Goal: Information Seeking & Learning: Learn about a topic

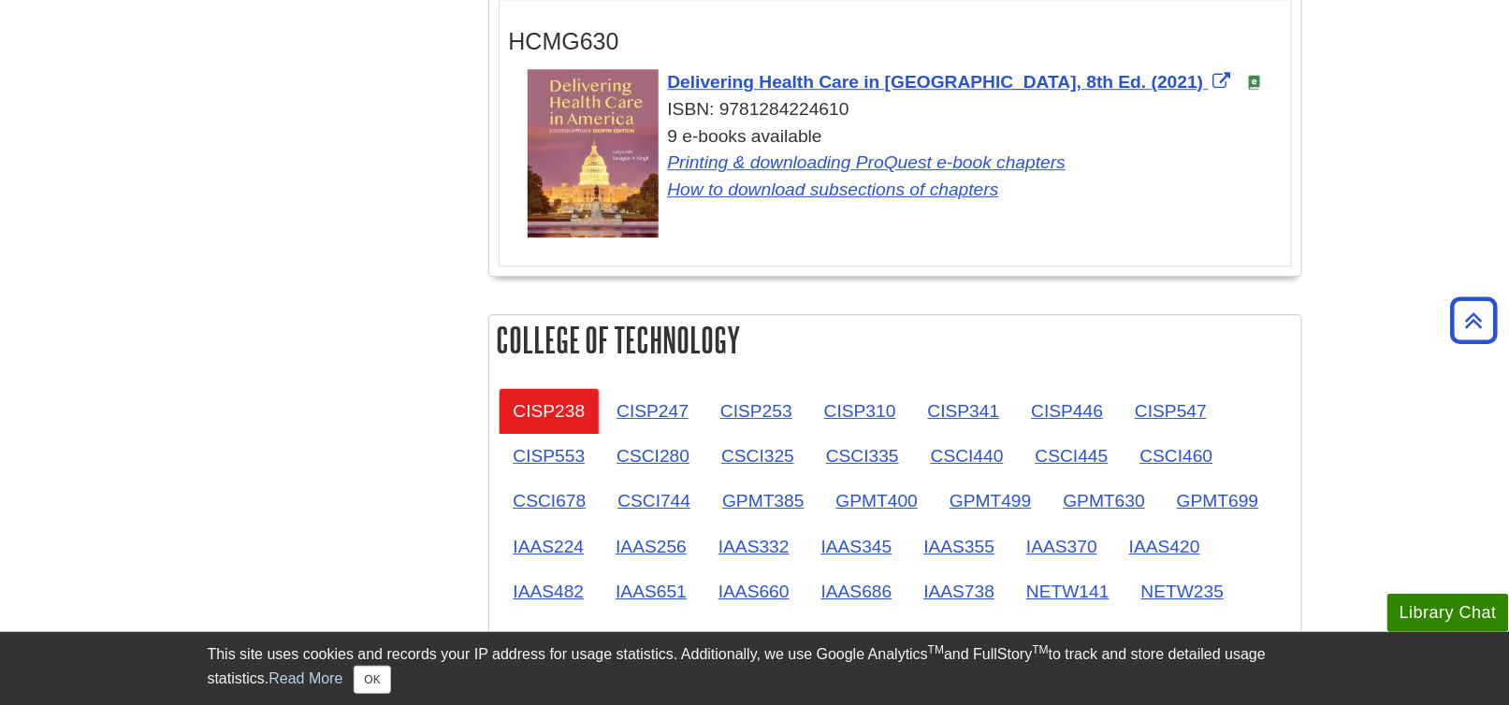
scroll to position [2152, 0]
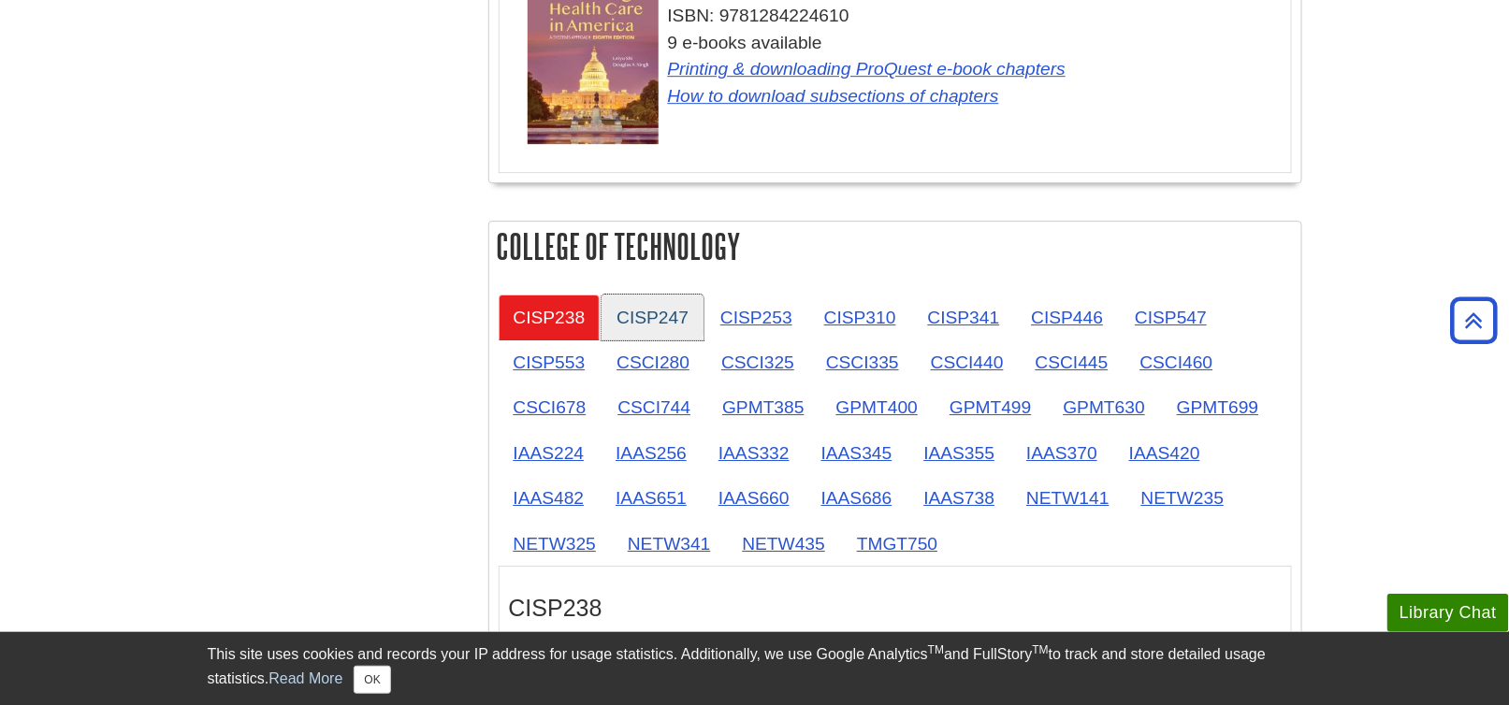
click at [665, 311] on link "CISP247" at bounding box center [653, 318] width 102 height 46
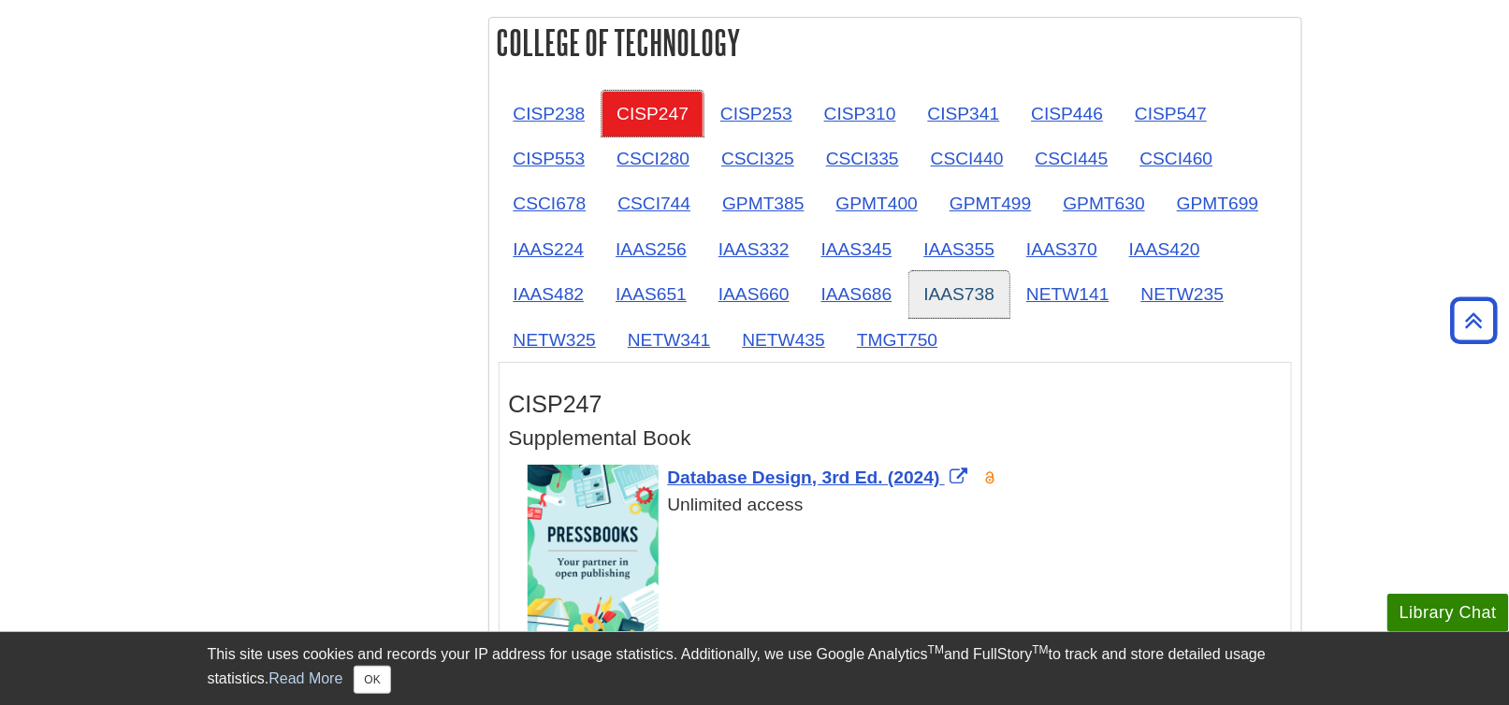
scroll to position [2339, 0]
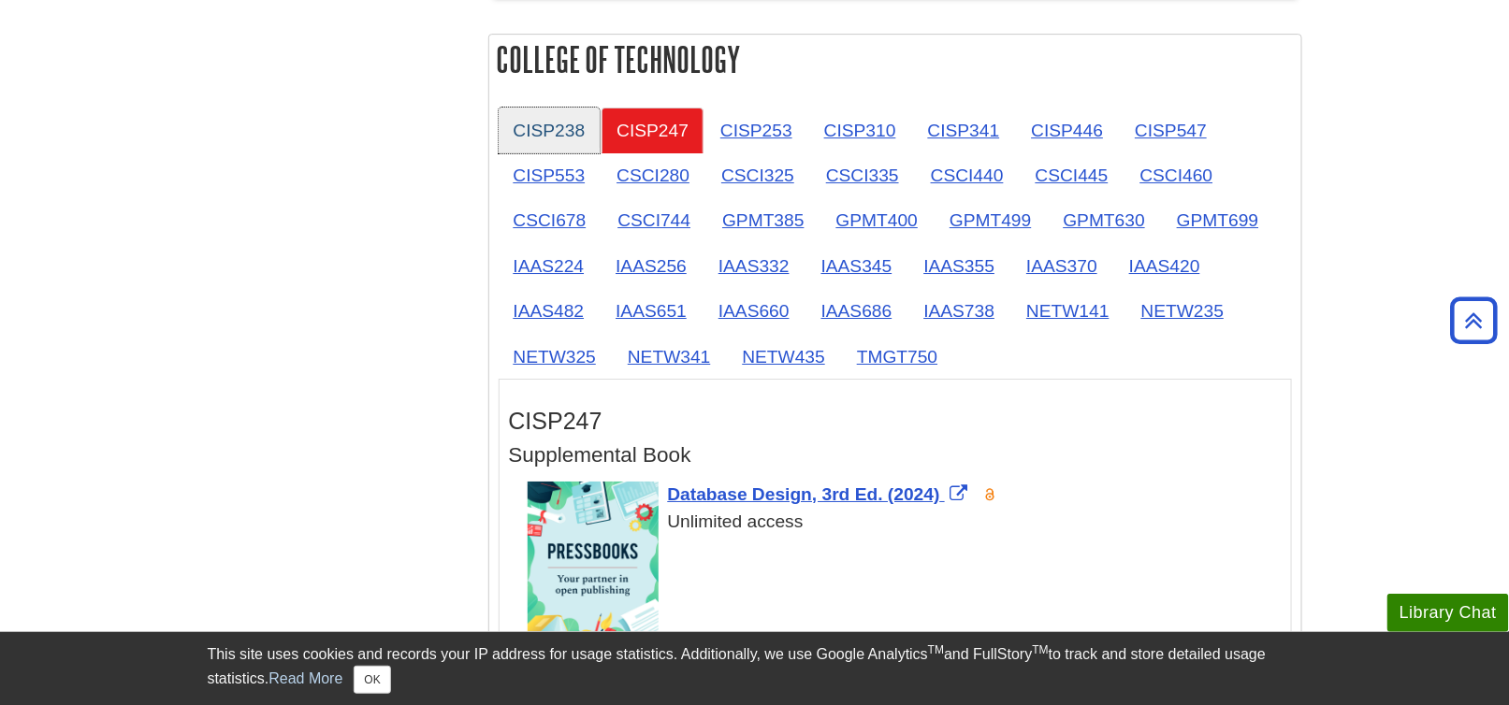
click at [550, 125] on link "CISP238" at bounding box center [550, 131] width 102 height 46
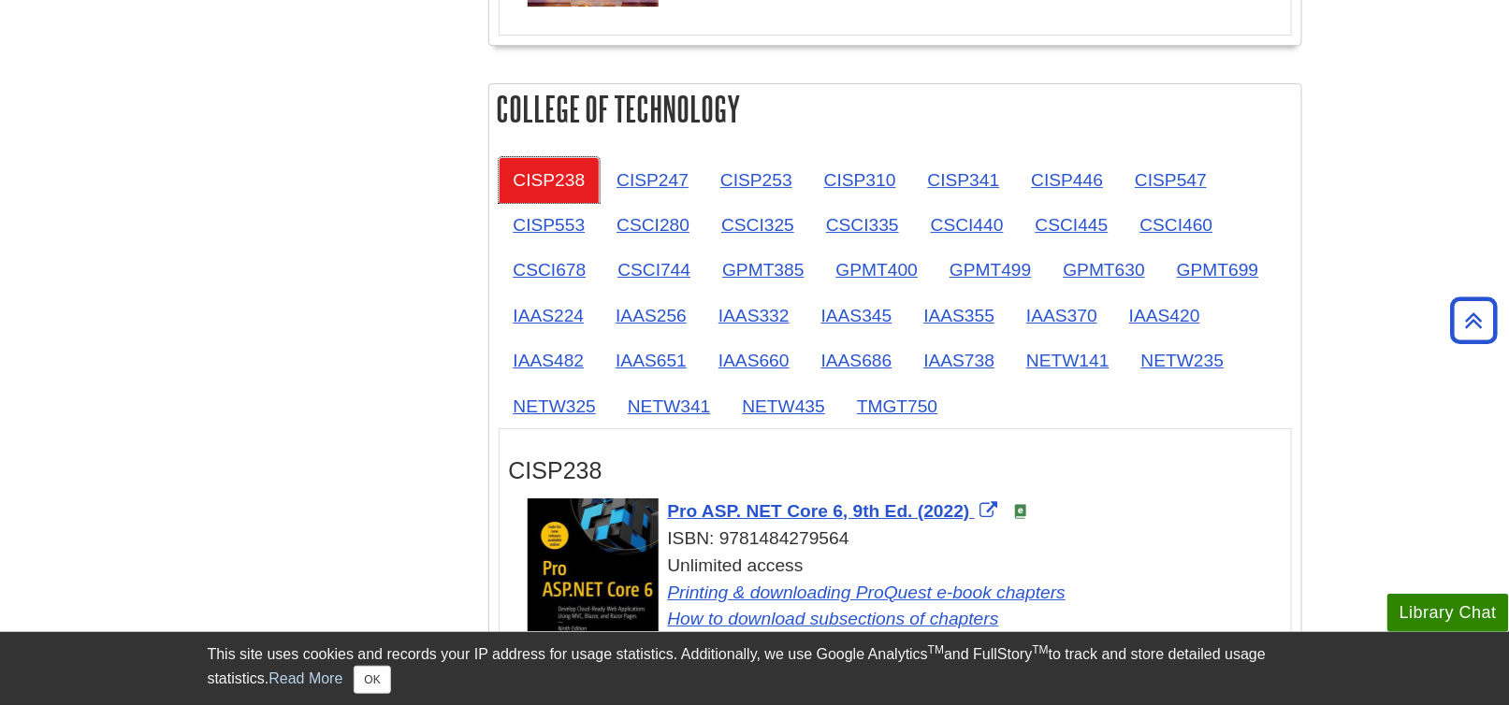
scroll to position [2245, 0]
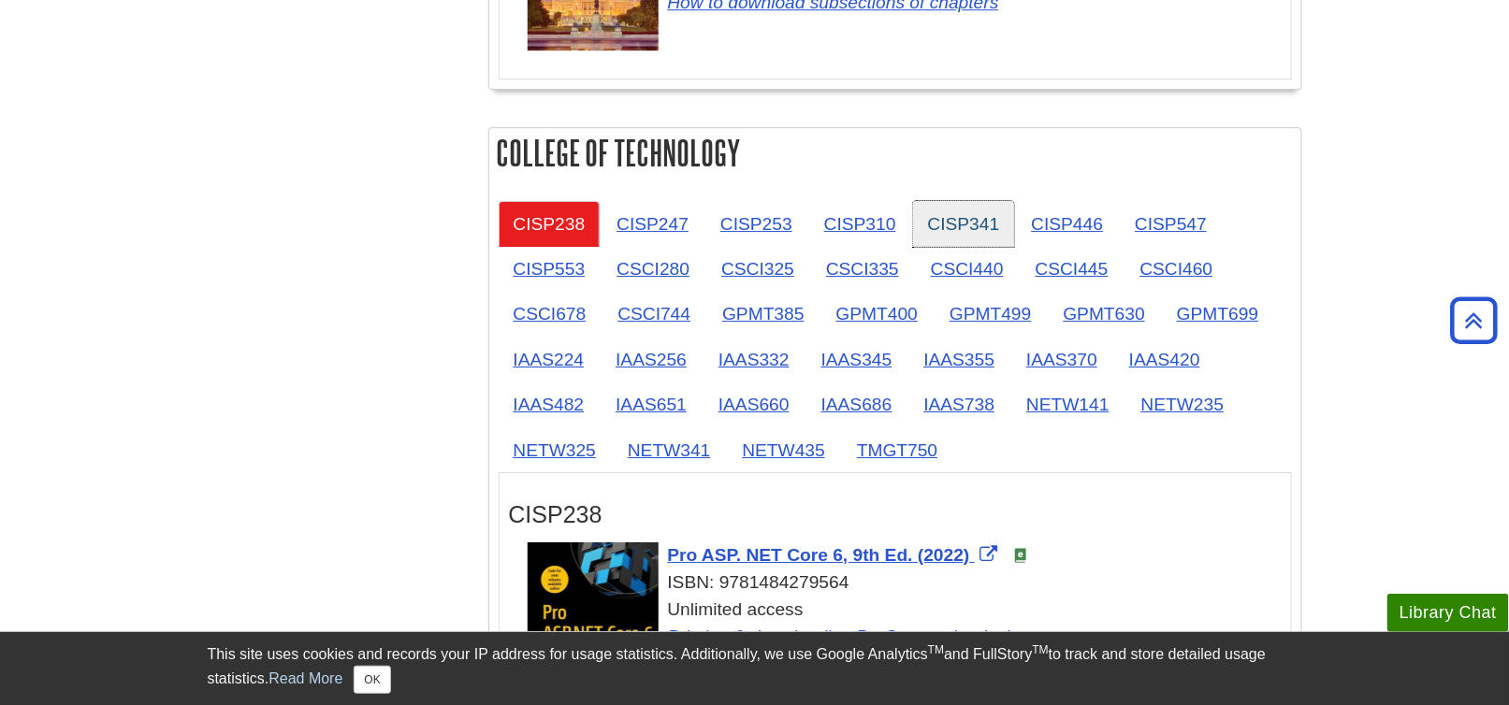
click at [964, 216] on link "CISP341" at bounding box center [964, 224] width 102 height 46
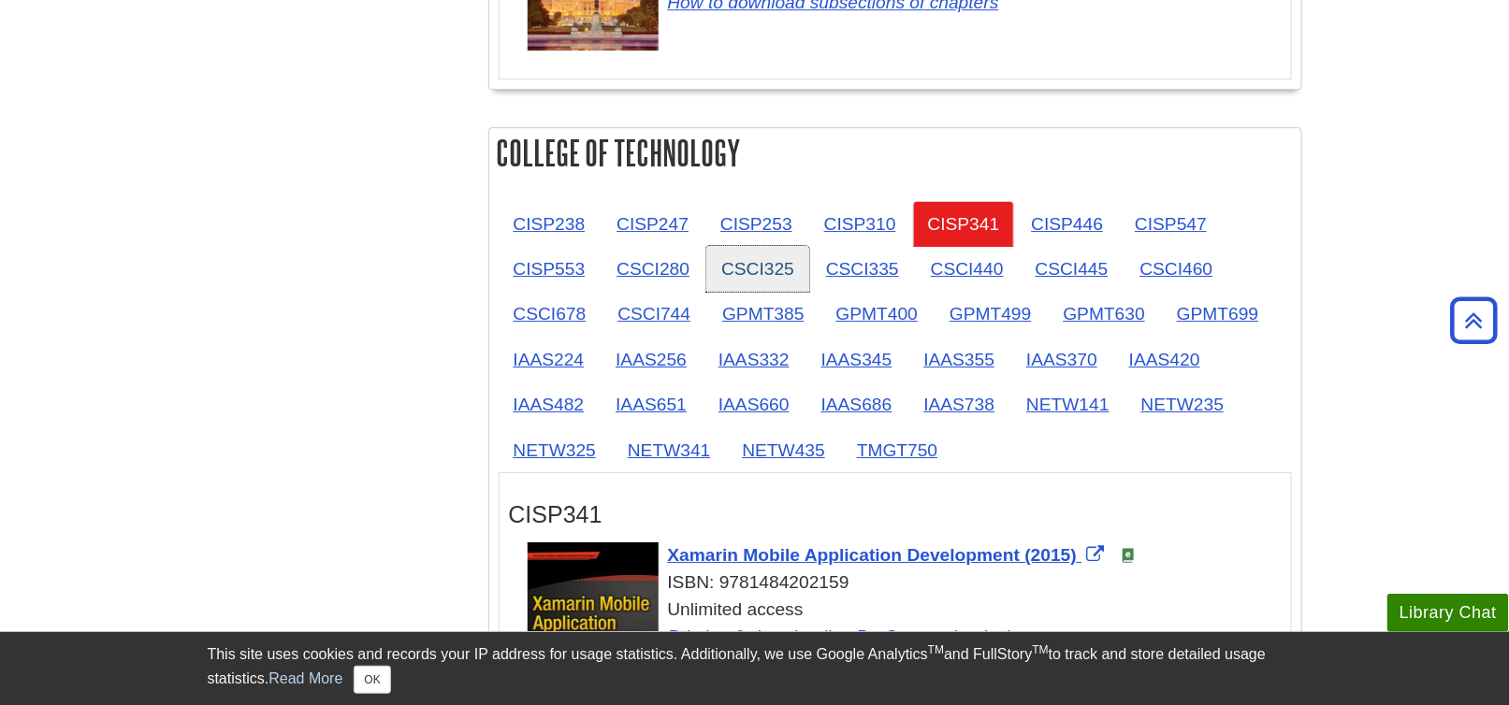
click at [739, 260] on link "CSCI325" at bounding box center [757, 269] width 103 height 46
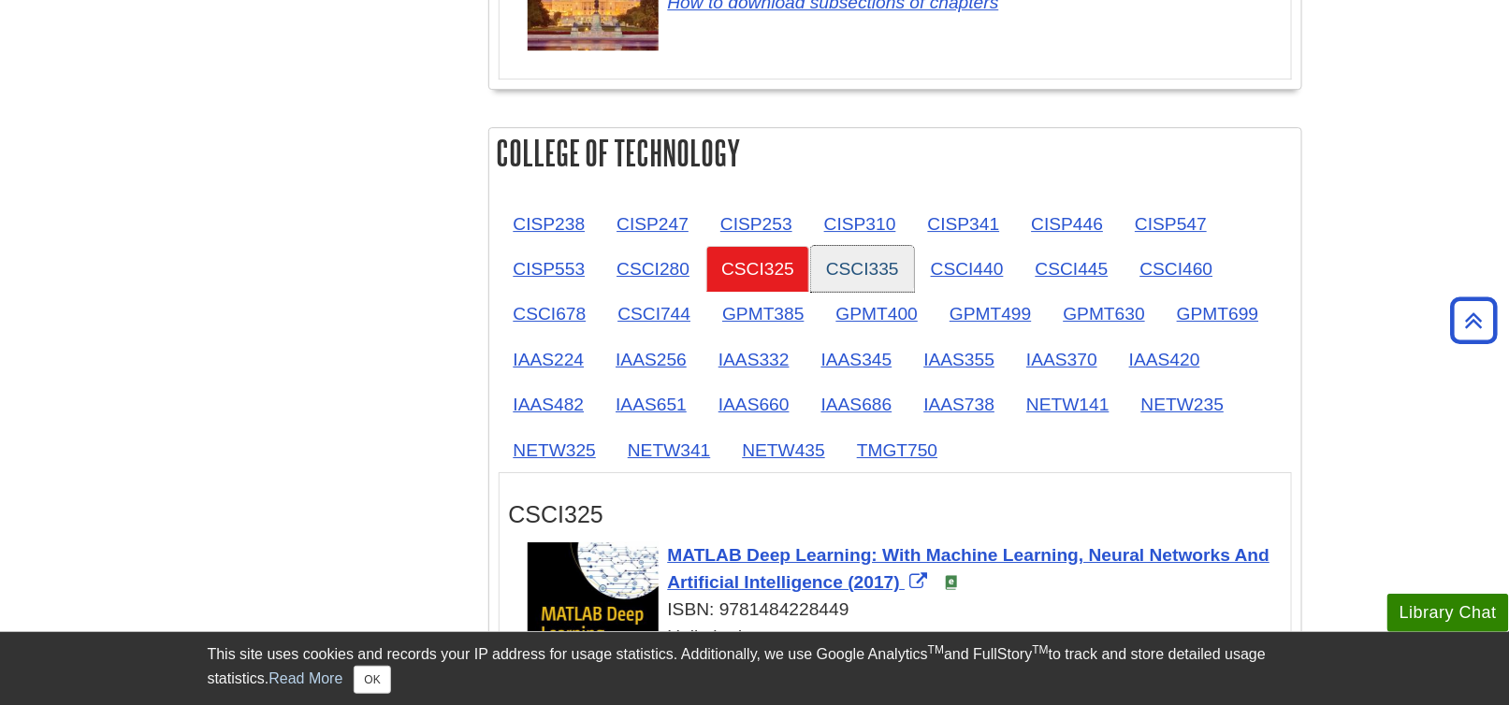
click at [868, 260] on link "CSCI335" at bounding box center [862, 269] width 103 height 46
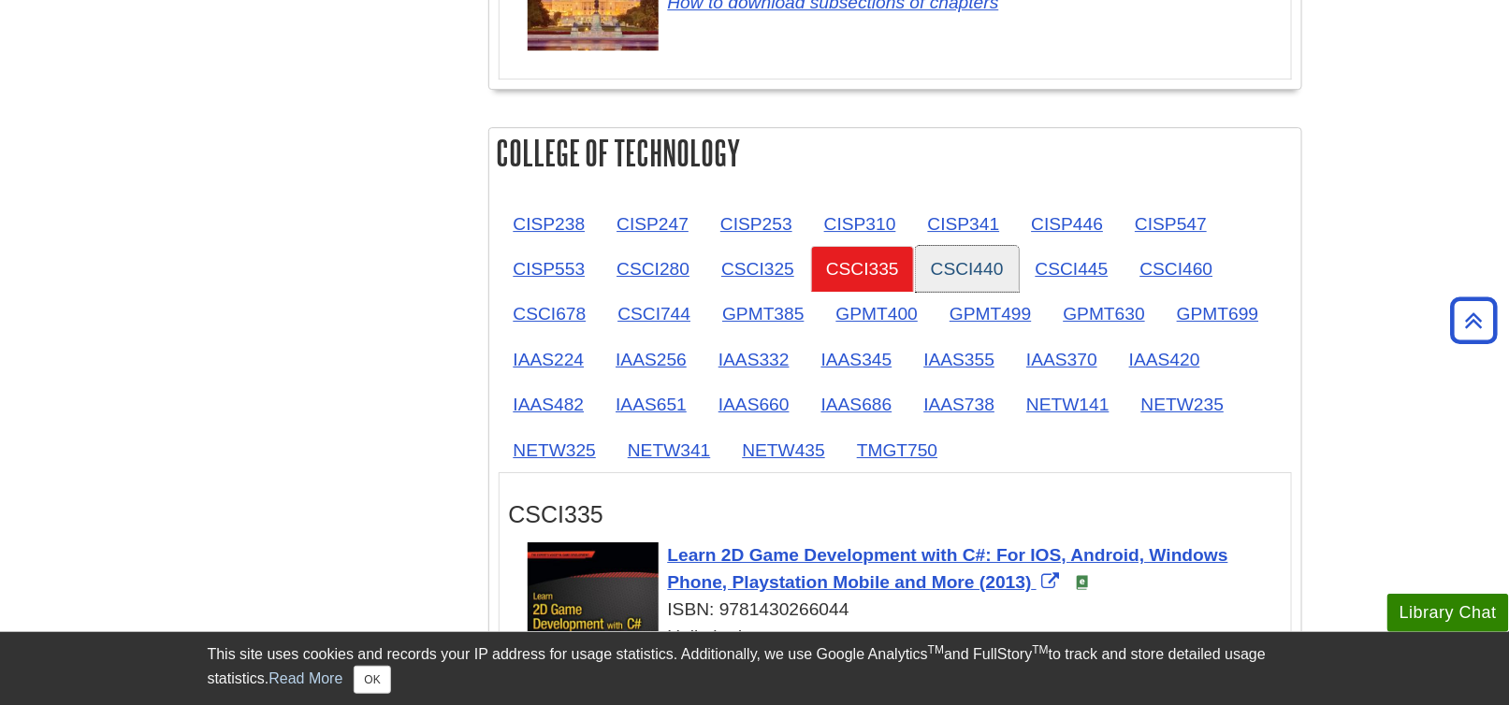
click at [967, 263] on link "CSCI440" at bounding box center [967, 269] width 103 height 46
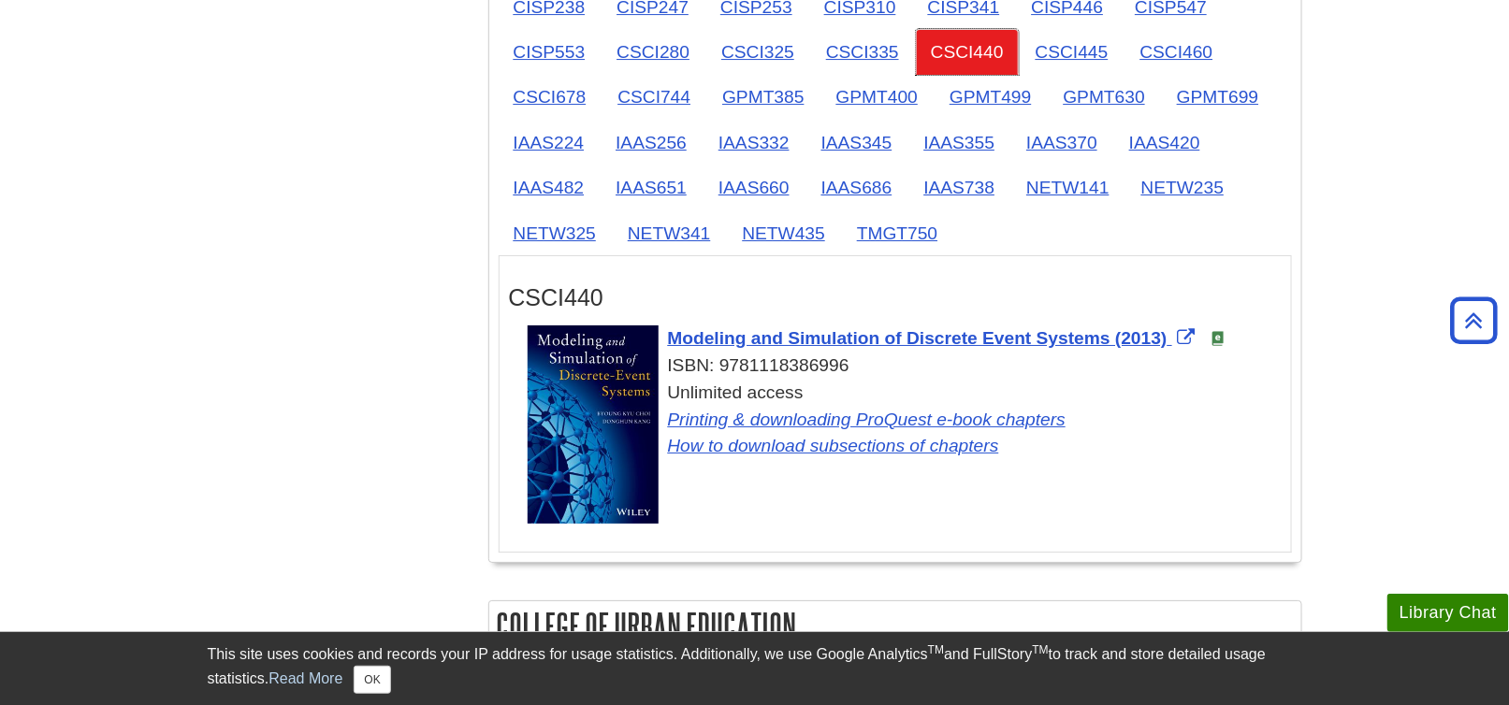
scroll to position [2433, 0]
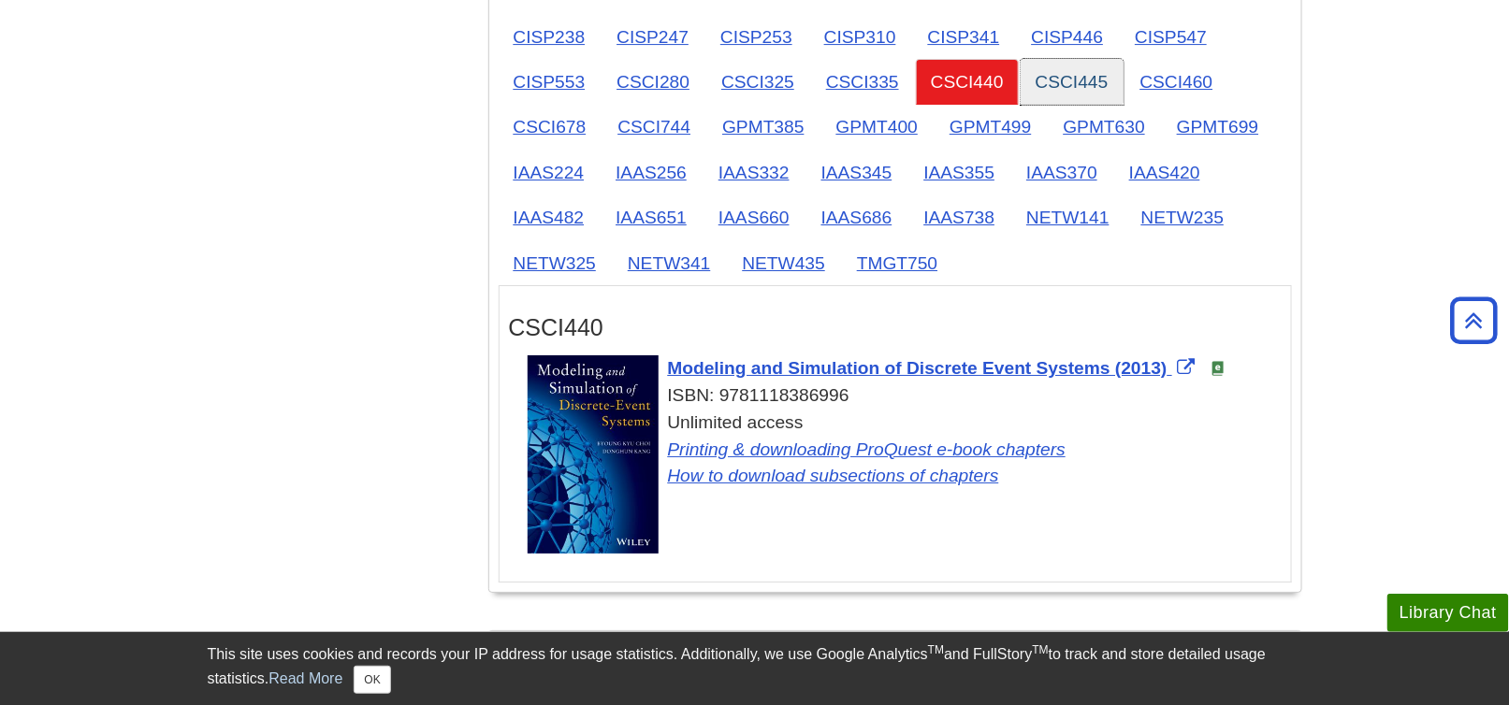
click at [1076, 76] on link "CSCI445" at bounding box center [1072, 82] width 103 height 46
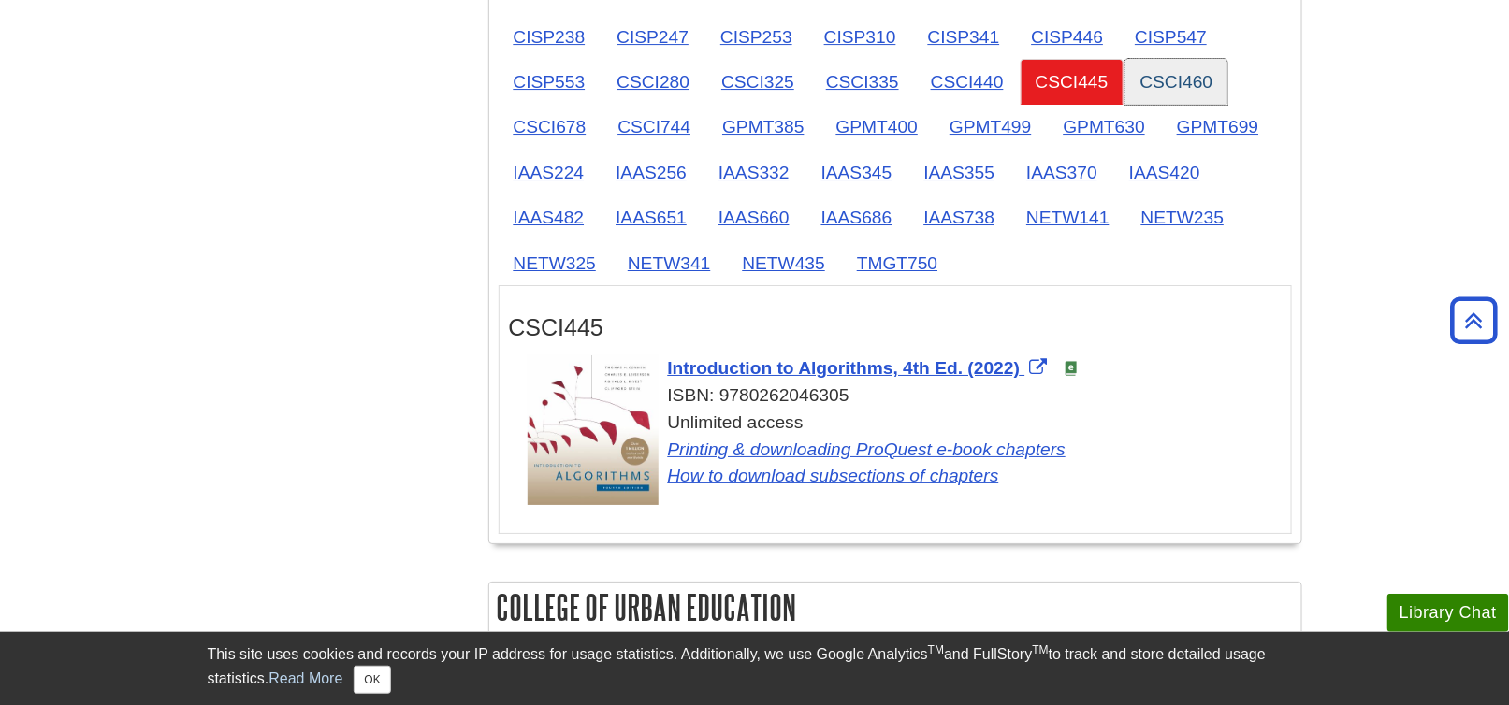
click at [1157, 69] on link "CSCI460" at bounding box center [1177, 82] width 103 height 46
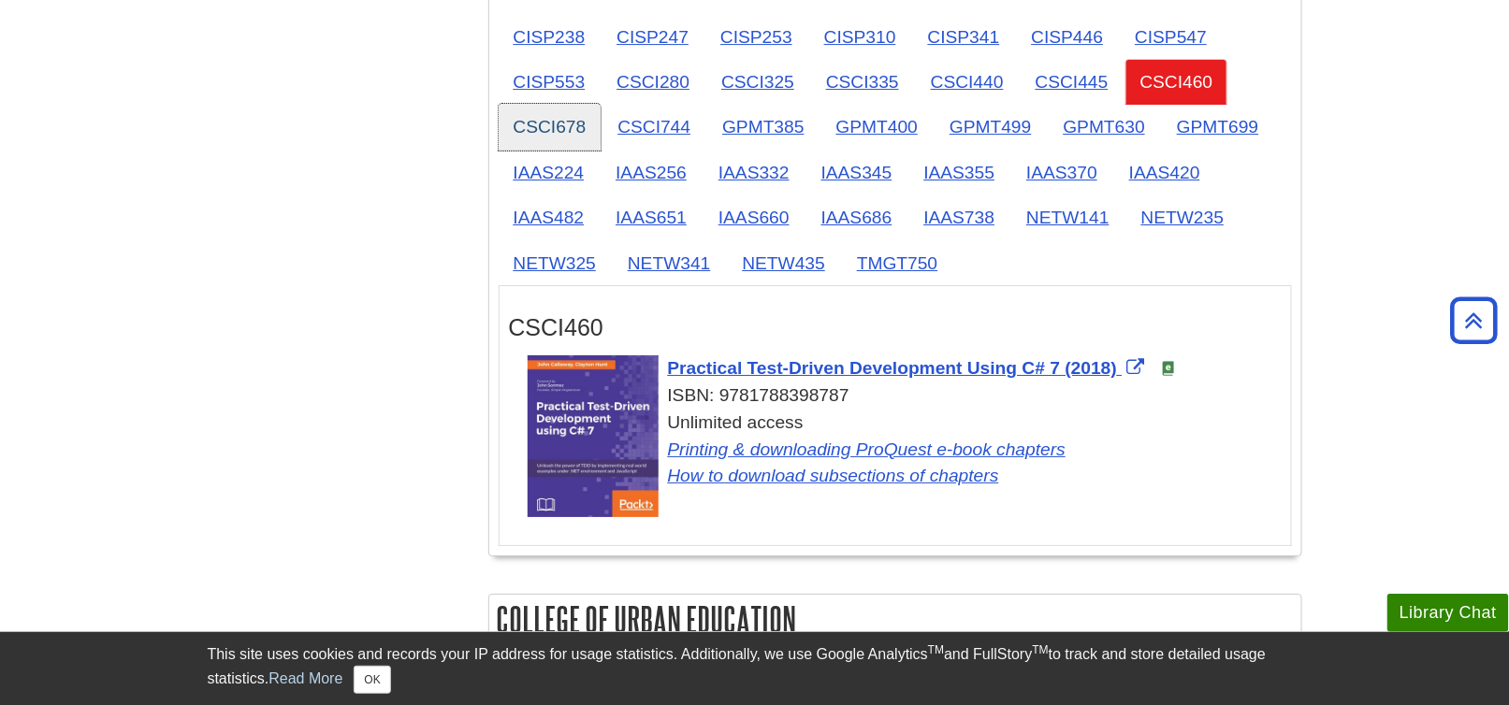
click at [581, 120] on link "CSCI678" at bounding box center [550, 127] width 103 height 46
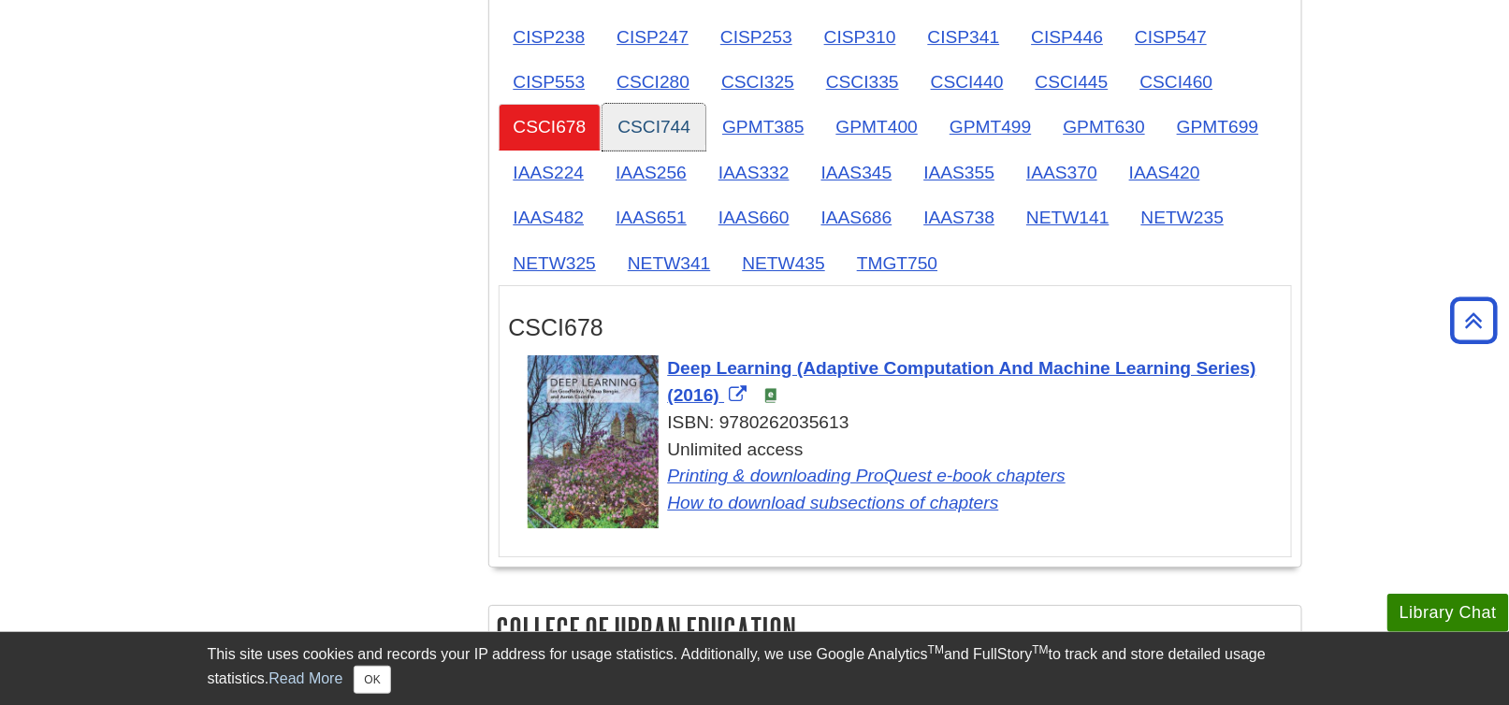
click at [630, 120] on link "CSCI744" at bounding box center [654, 127] width 103 height 46
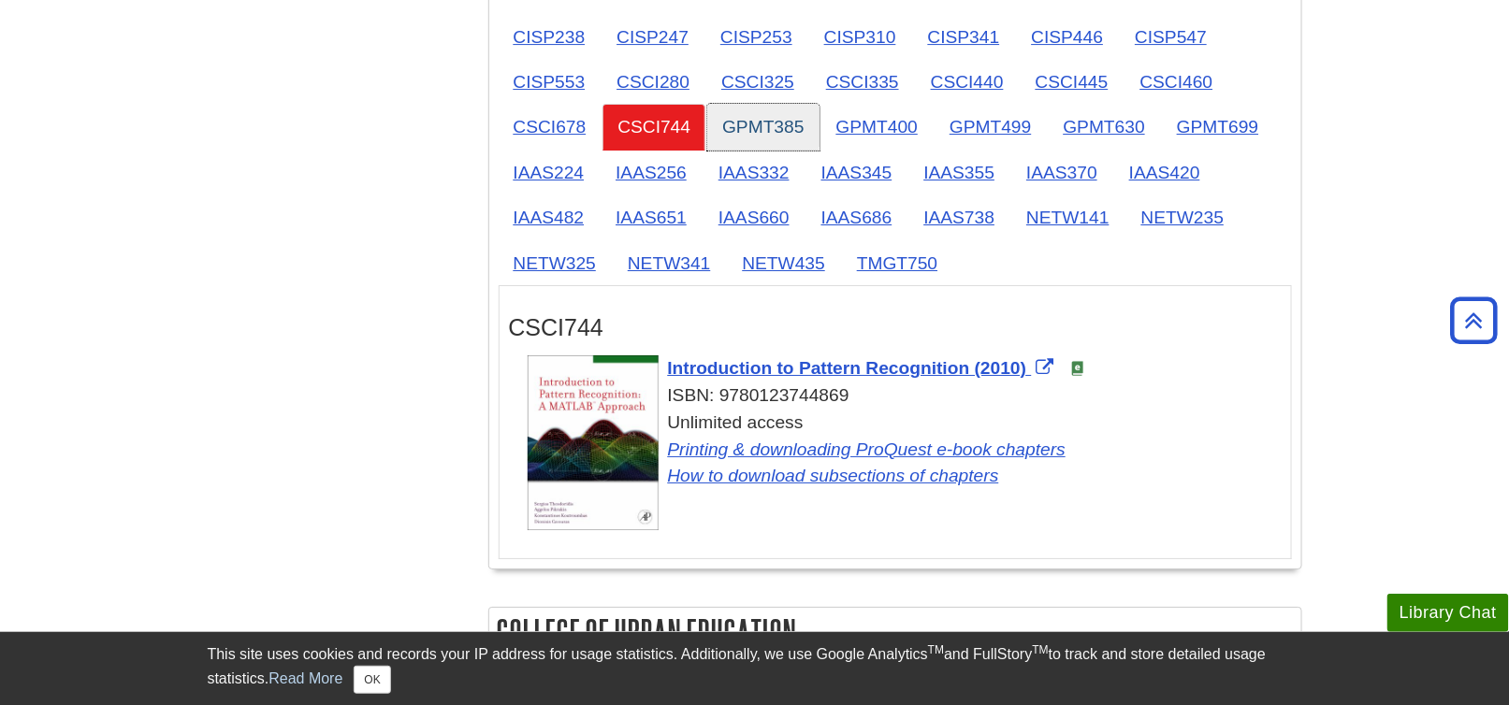
click at [760, 117] on link "GPMT385" at bounding box center [762, 127] width 111 height 46
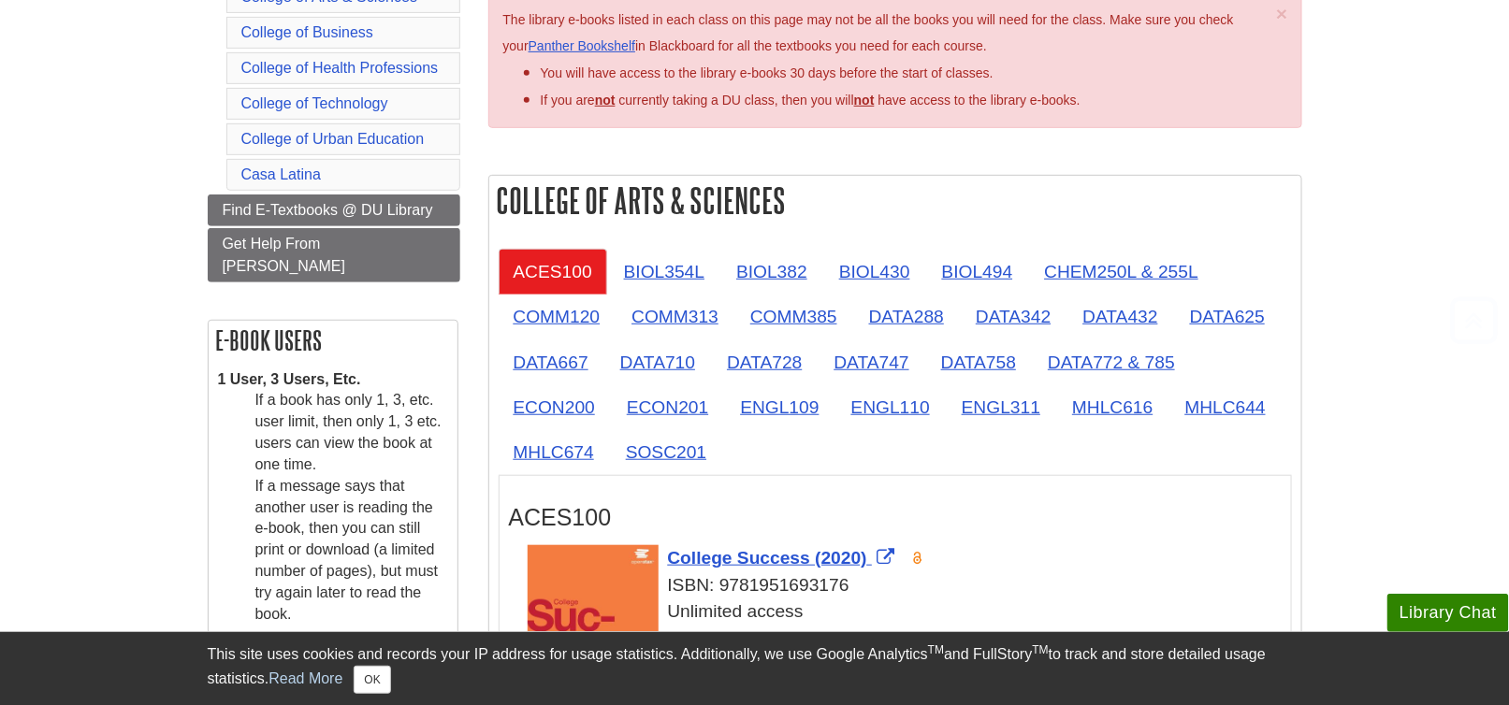
scroll to position [374, 0]
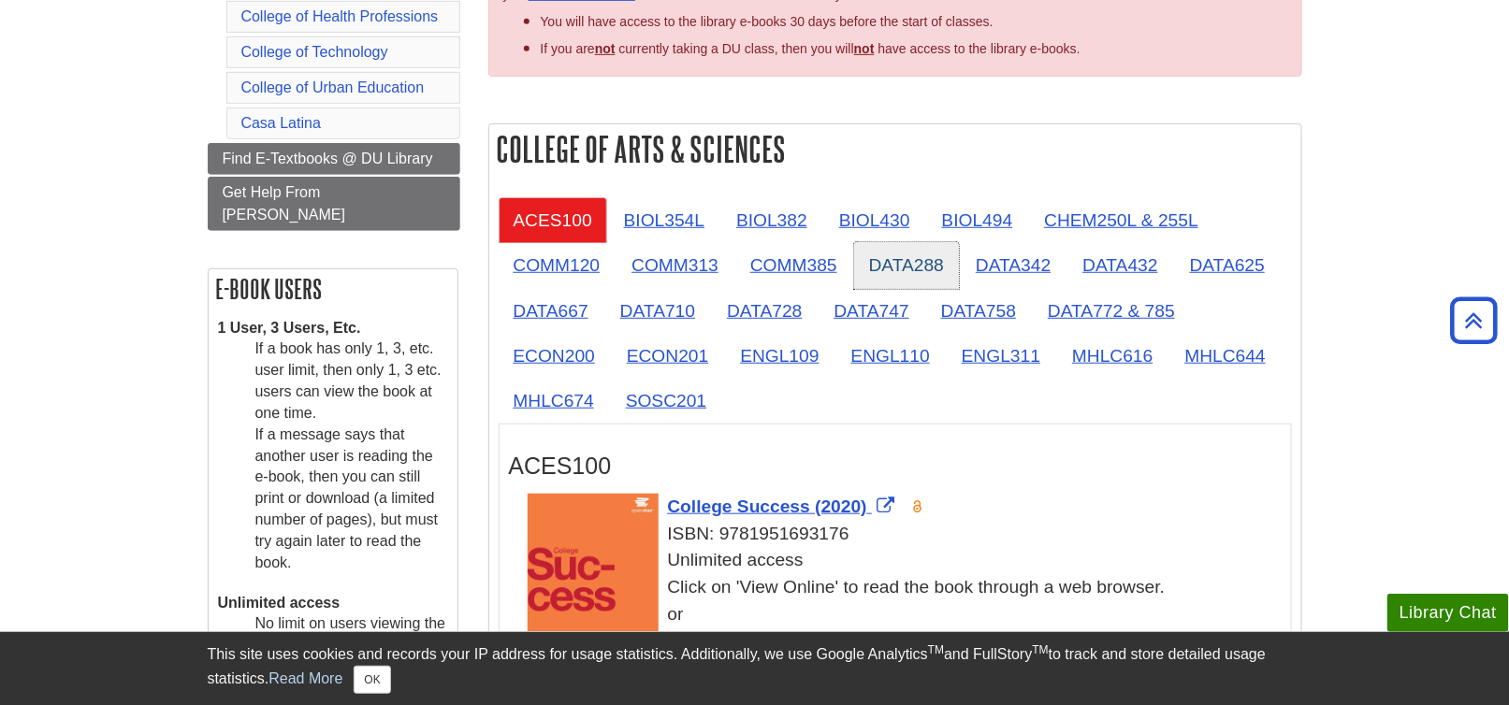
click at [898, 258] on link "DATA288" at bounding box center [906, 265] width 105 height 46
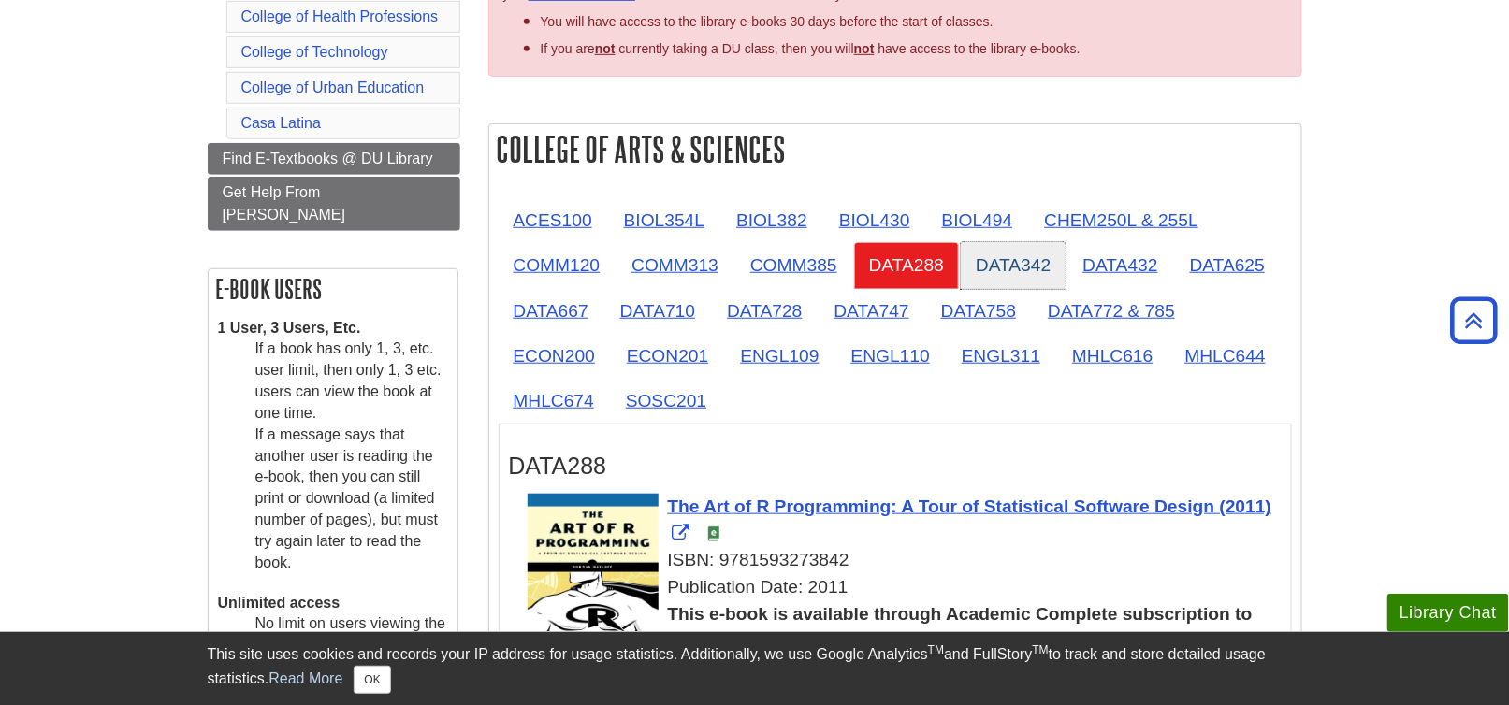
click at [1008, 257] on link "DATA342" at bounding box center [1013, 265] width 105 height 46
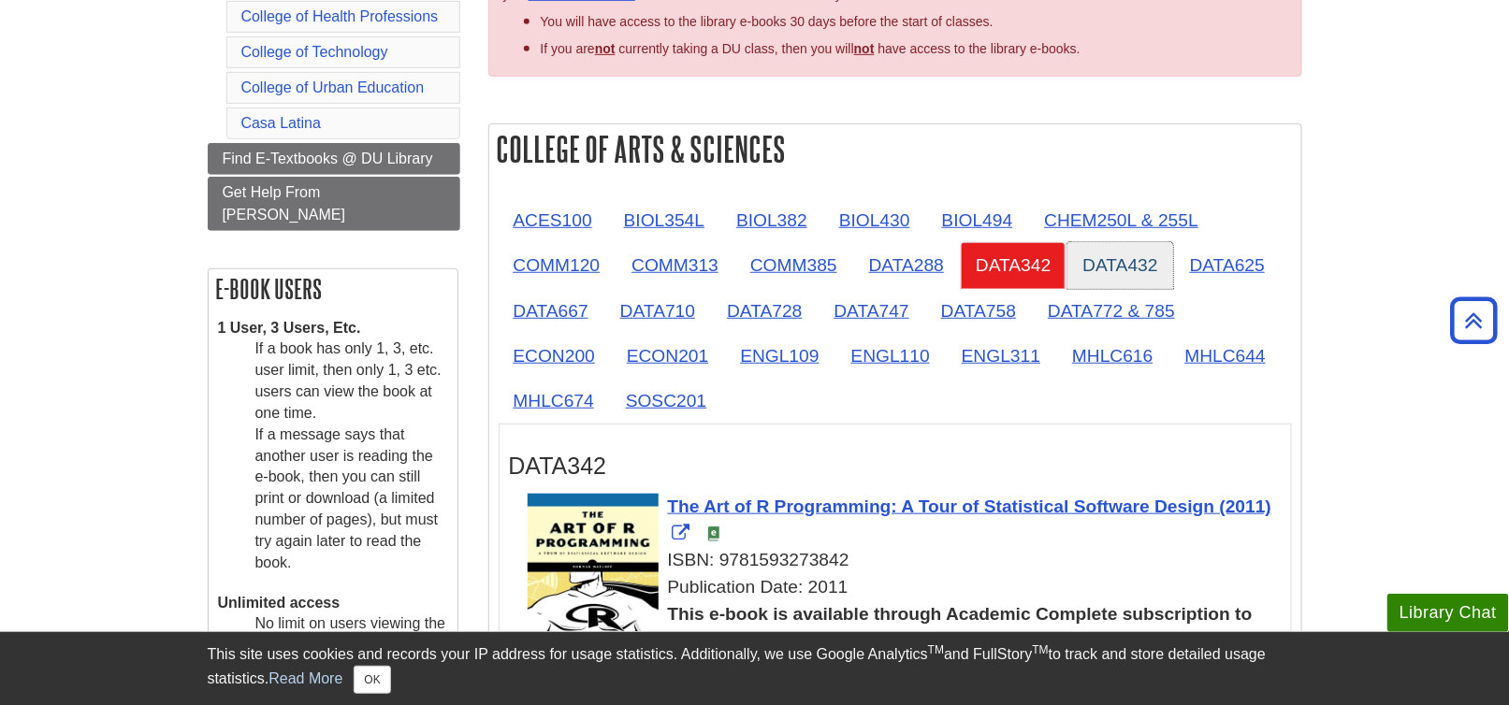
click at [1101, 255] on link "DATA432" at bounding box center [1120, 265] width 105 height 46
